Goal: Task Accomplishment & Management: Manage account settings

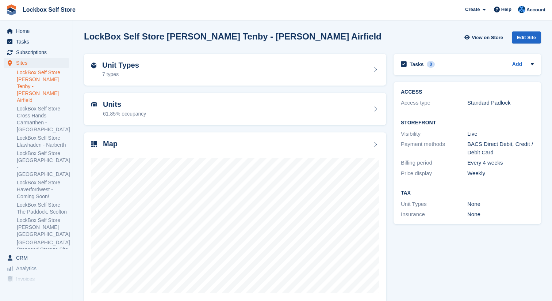
click at [32, 85] on link "LockBox Self Store [PERSON_NAME] Tenby - [PERSON_NAME] Airfield" at bounding box center [43, 86] width 52 height 35
click at [38, 54] on span "Subscriptions" at bounding box center [38, 52] width 44 height 10
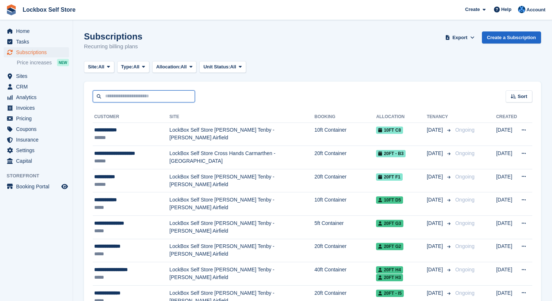
click at [168, 97] on input "text" at bounding box center [144, 96] width 102 height 12
type input "*******"
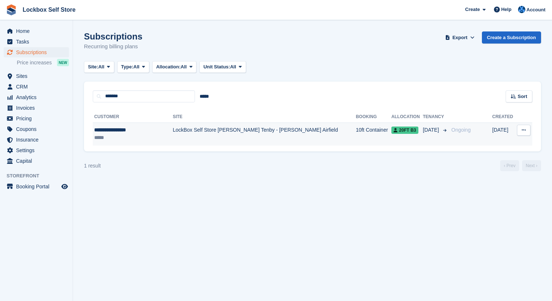
click at [222, 129] on td "LockBox Self Store [PERSON_NAME] Tenby - [PERSON_NAME] Airfield" at bounding box center [264, 133] width 183 height 23
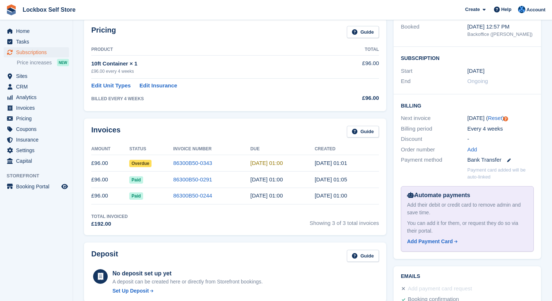
scroll to position [119, 0]
